Goal: Transaction & Acquisition: Purchase product/service

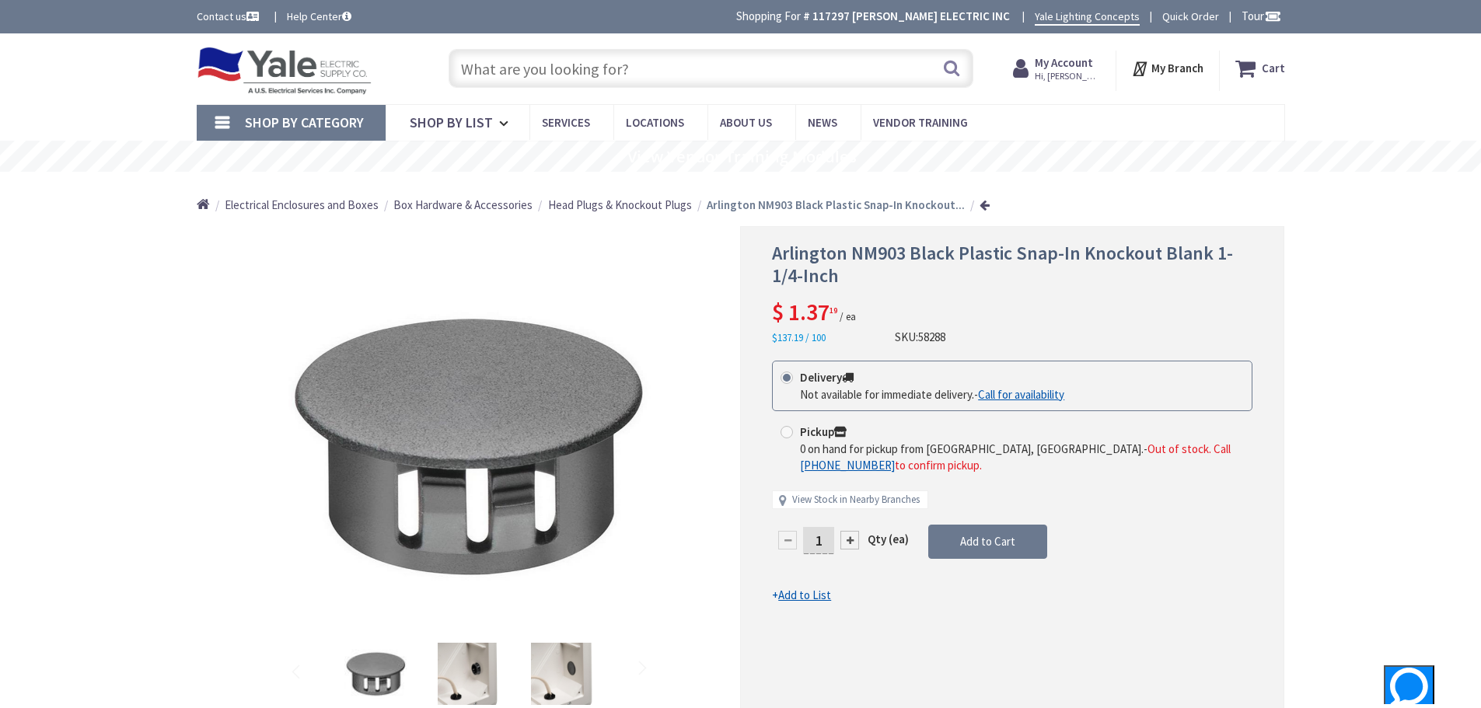
click at [509, 77] on input "text" at bounding box center [711, 68] width 525 height 39
type input "8"
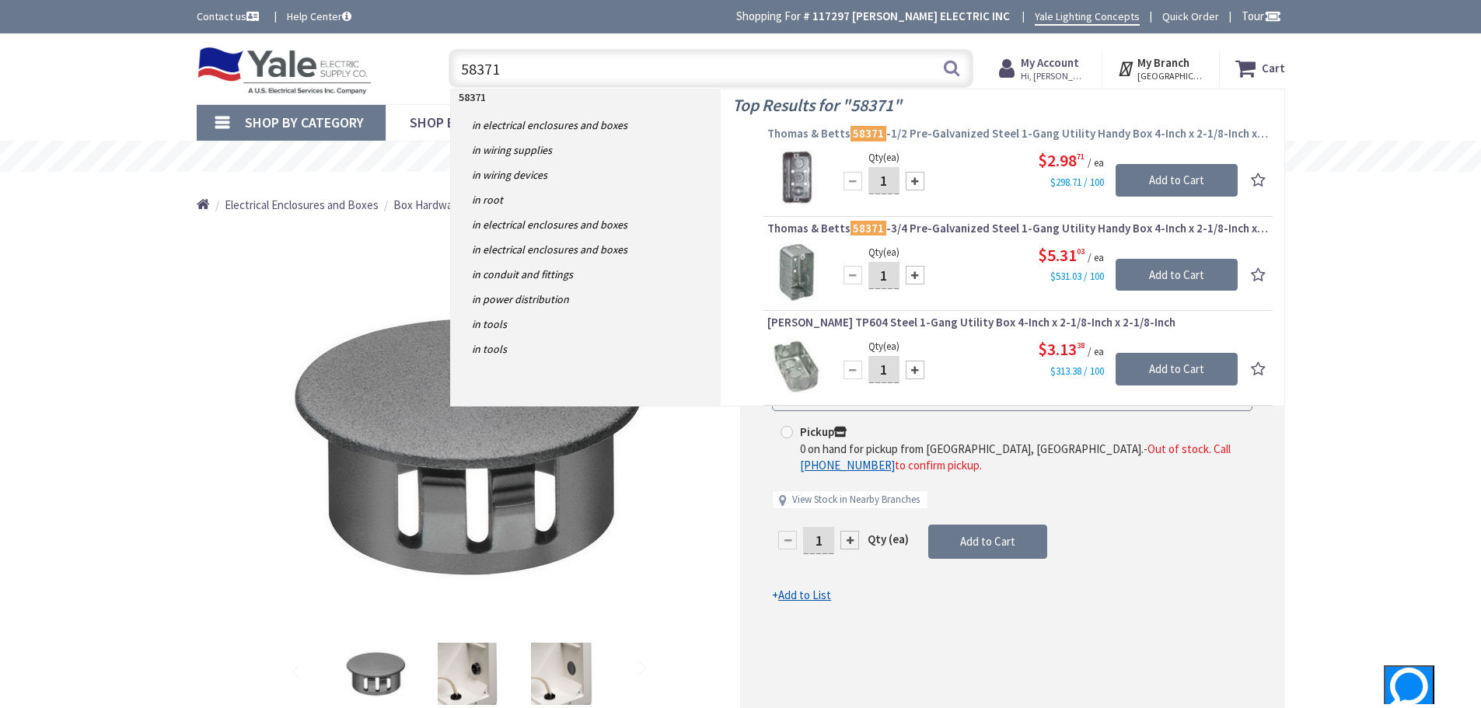
type input "58371"
click at [930, 138] on span "Thomas & Betts 58371 -1/2 Pre-Galvanized Steel 1-Gang Utility Handy Box 4-Inch …" at bounding box center [1019, 134] width 502 height 16
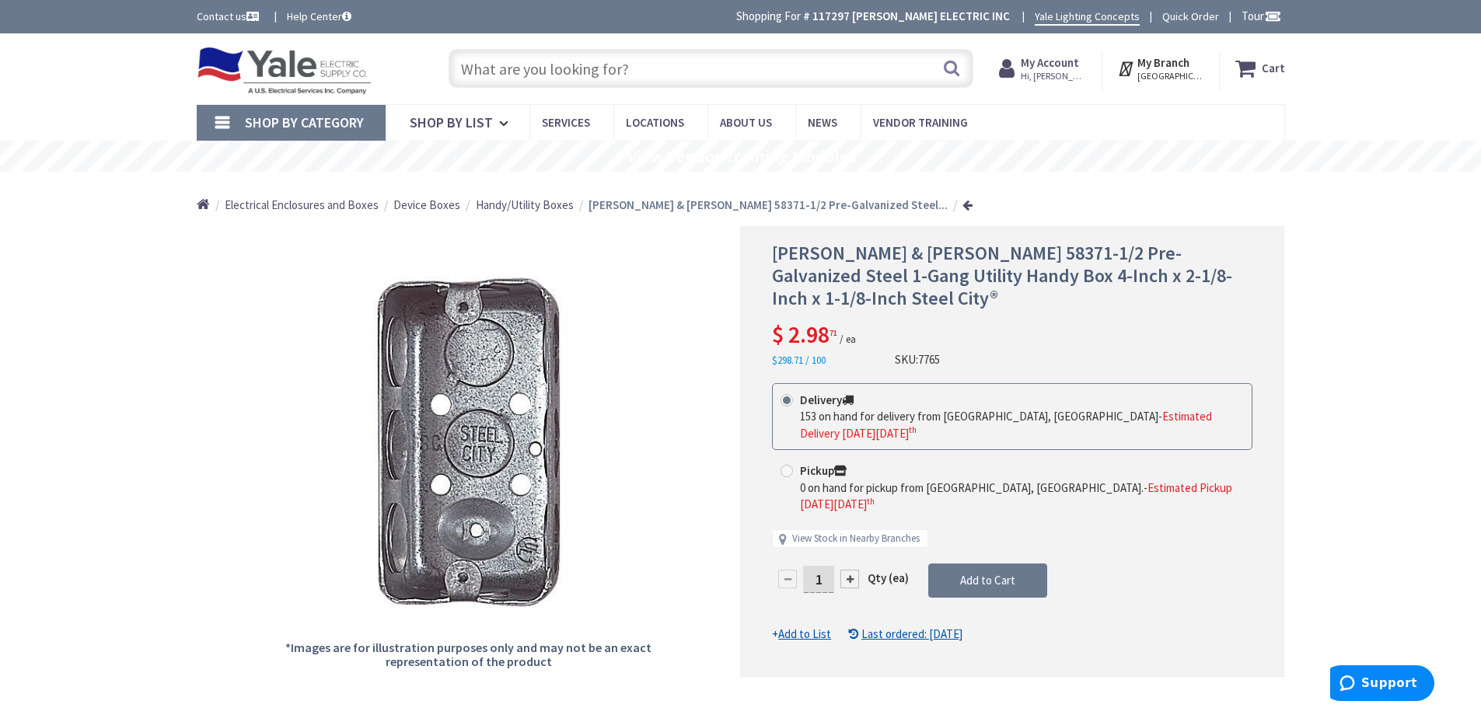
click at [897, 627] on u "Last ordered: 03/12/2021" at bounding box center [912, 634] width 101 height 15
click at [967, 573] on span "Add to Cart" at bounding box center [987, 580] width 55 height 15
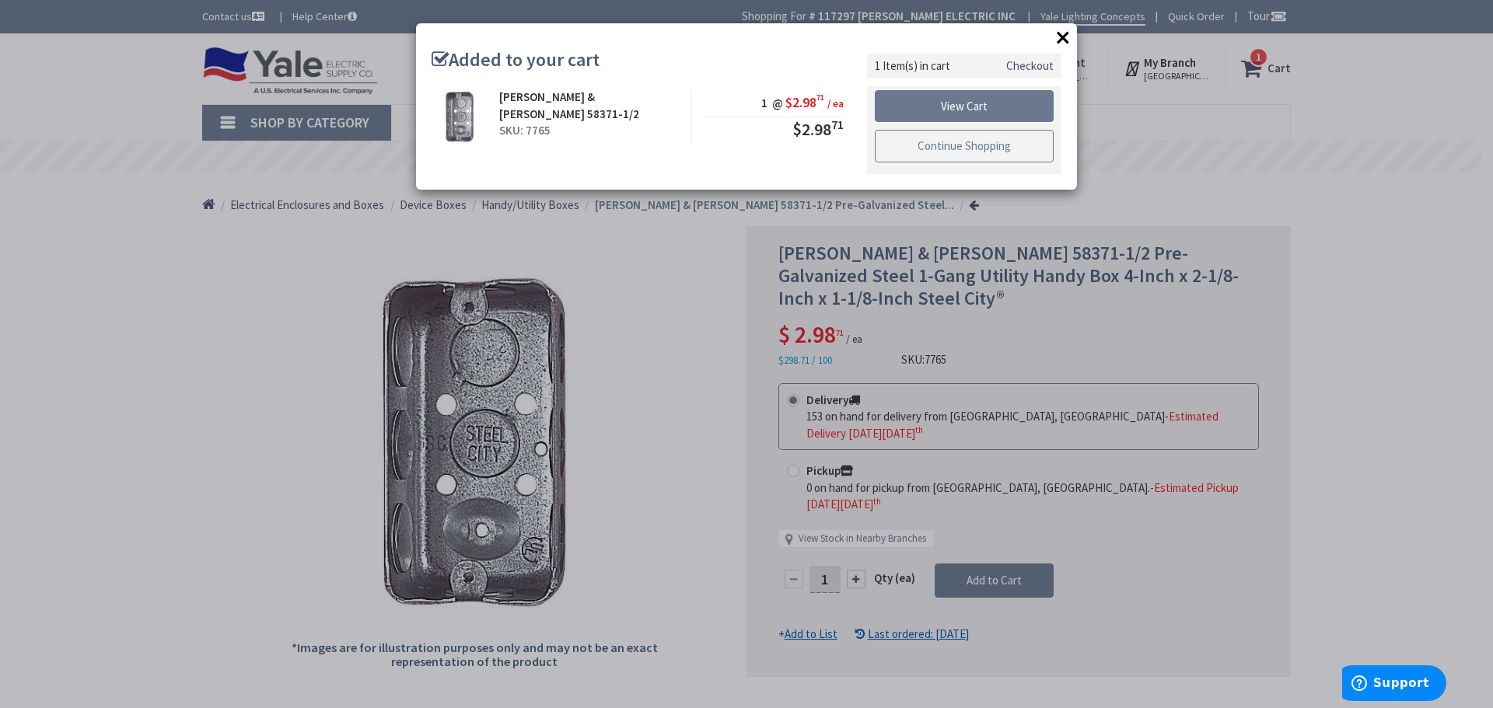
click at [915, 144] on link "Continue Shopping" at bounding box center [964, 146] width 179 height 33
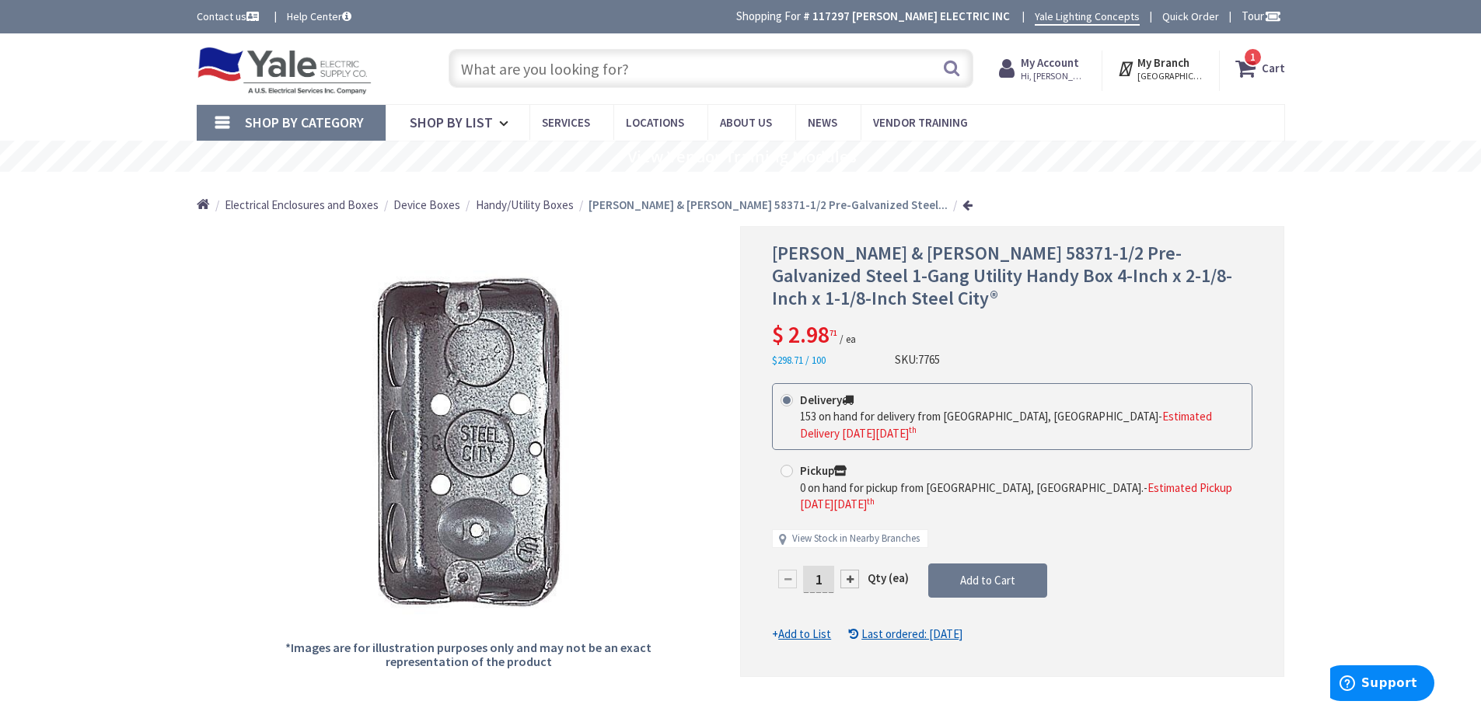
click at [569, 69] on input "text" at bounding box center [711, 68] width 525 height 39
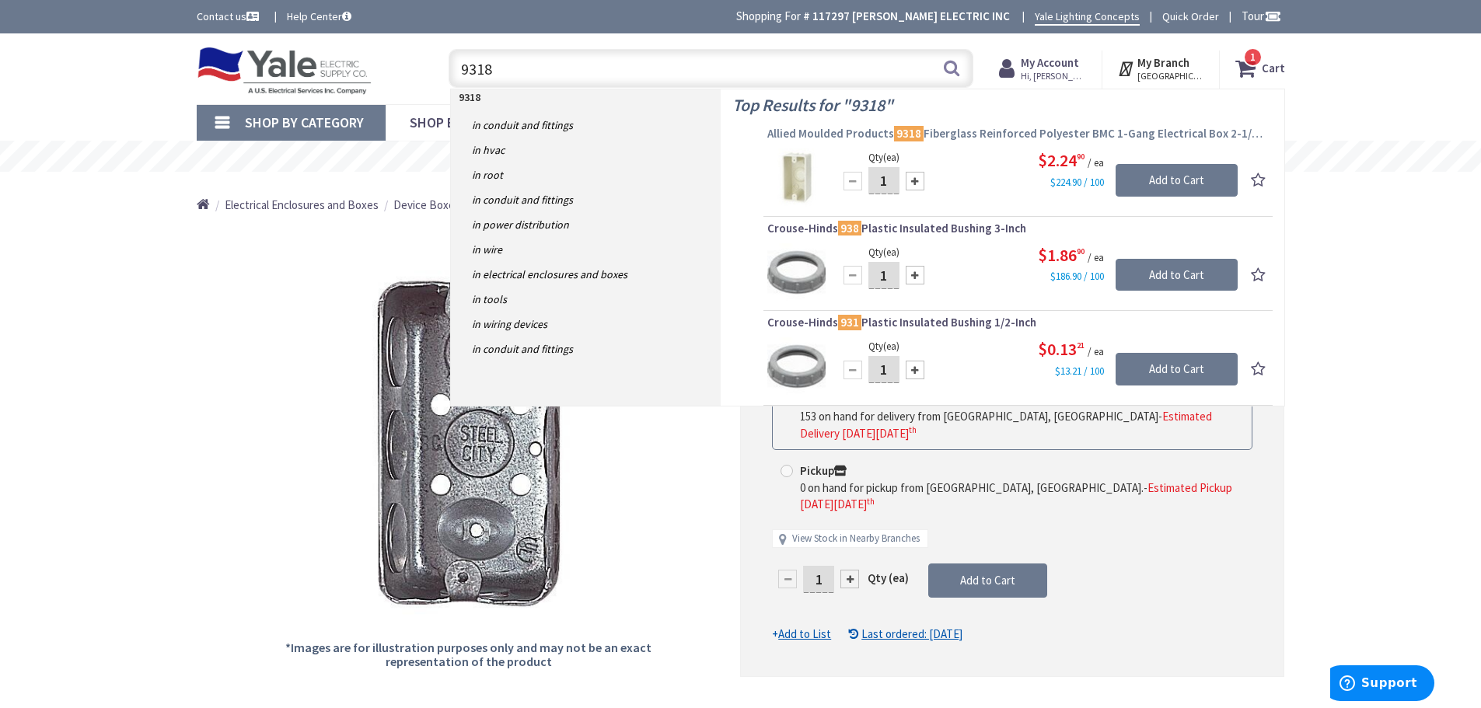
type input "9318"
click at [992, 133] on span "Allied Moulded Products 9318 Fiberglass Reinforced Polyester BMC 1-Gang Electri…" at bounding box center [1019, 134] width 502 height 16
